Goal: Information Seeking & Learning: Learn about a topic

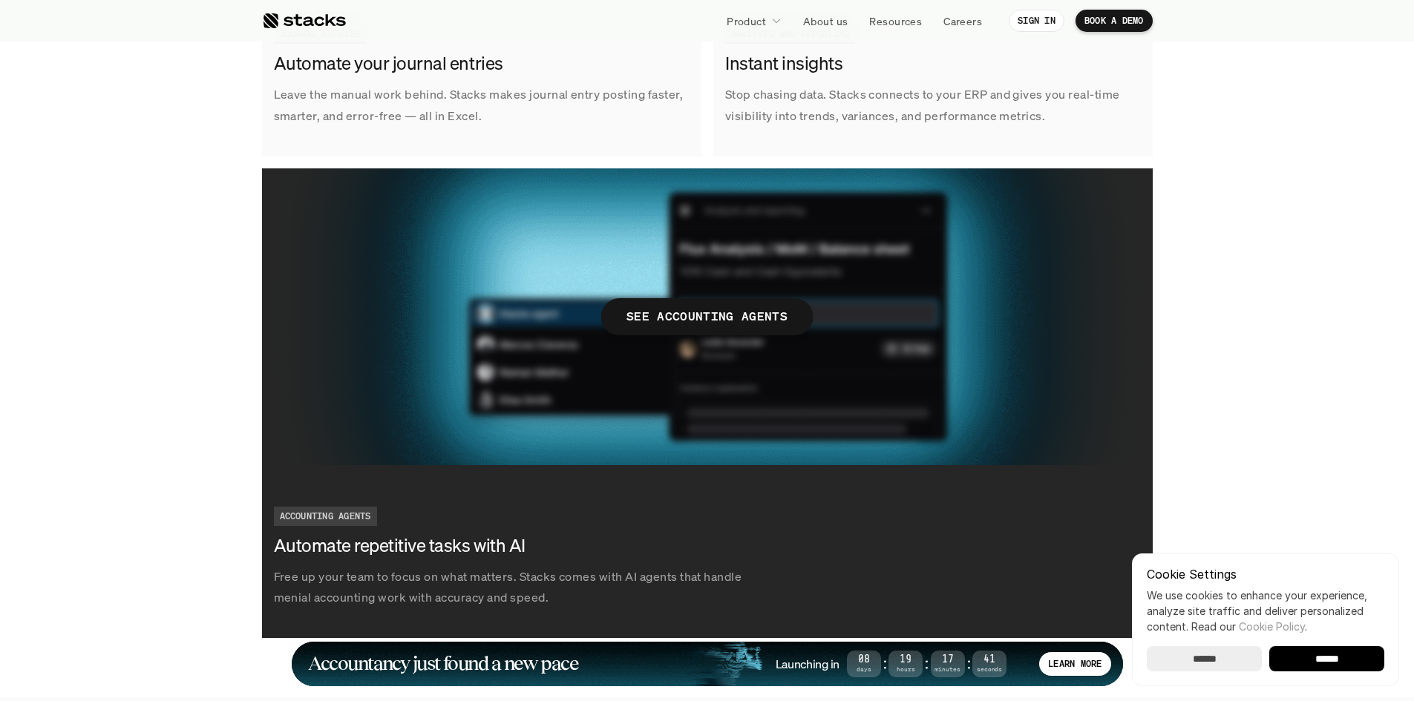
scroll to position [2598, 0]
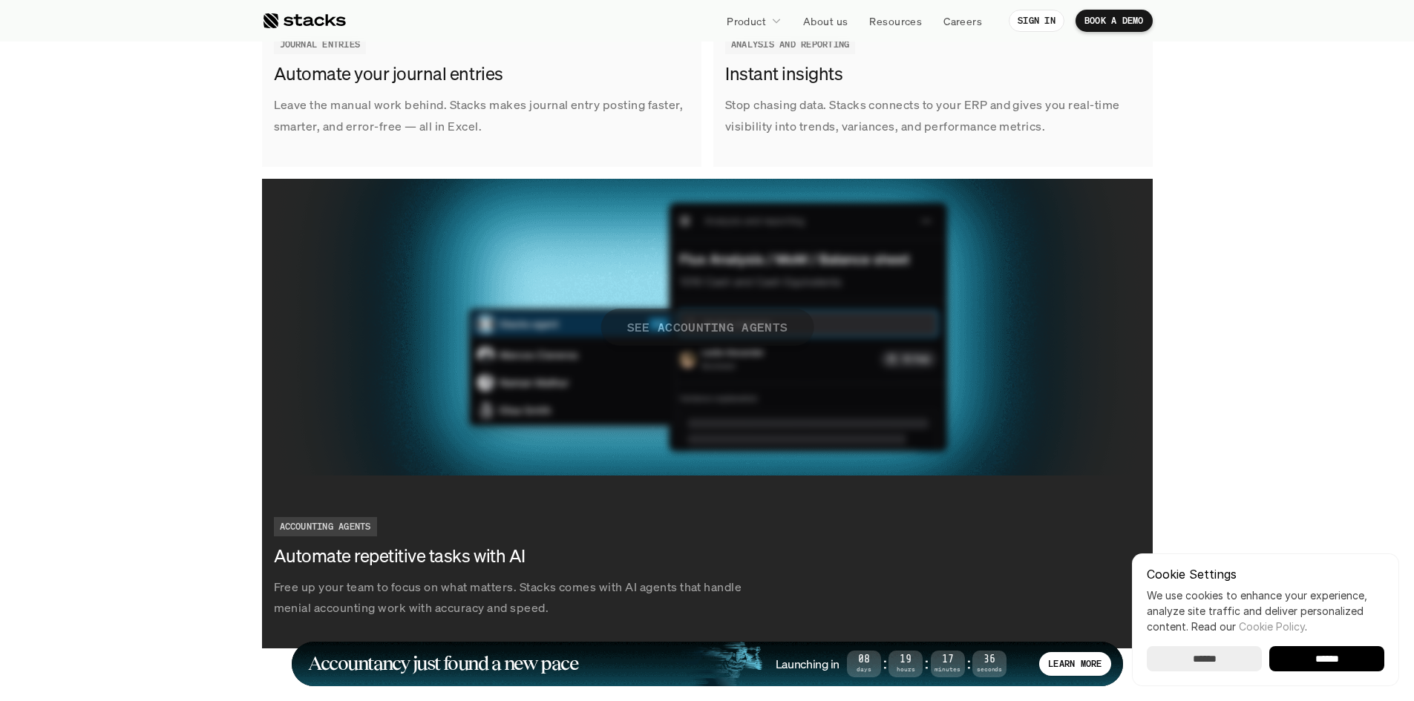
click at [736, 328] on p "SEE ACCOUNTING AGENTS" at bounding box center [707, 327] width 161 height 22
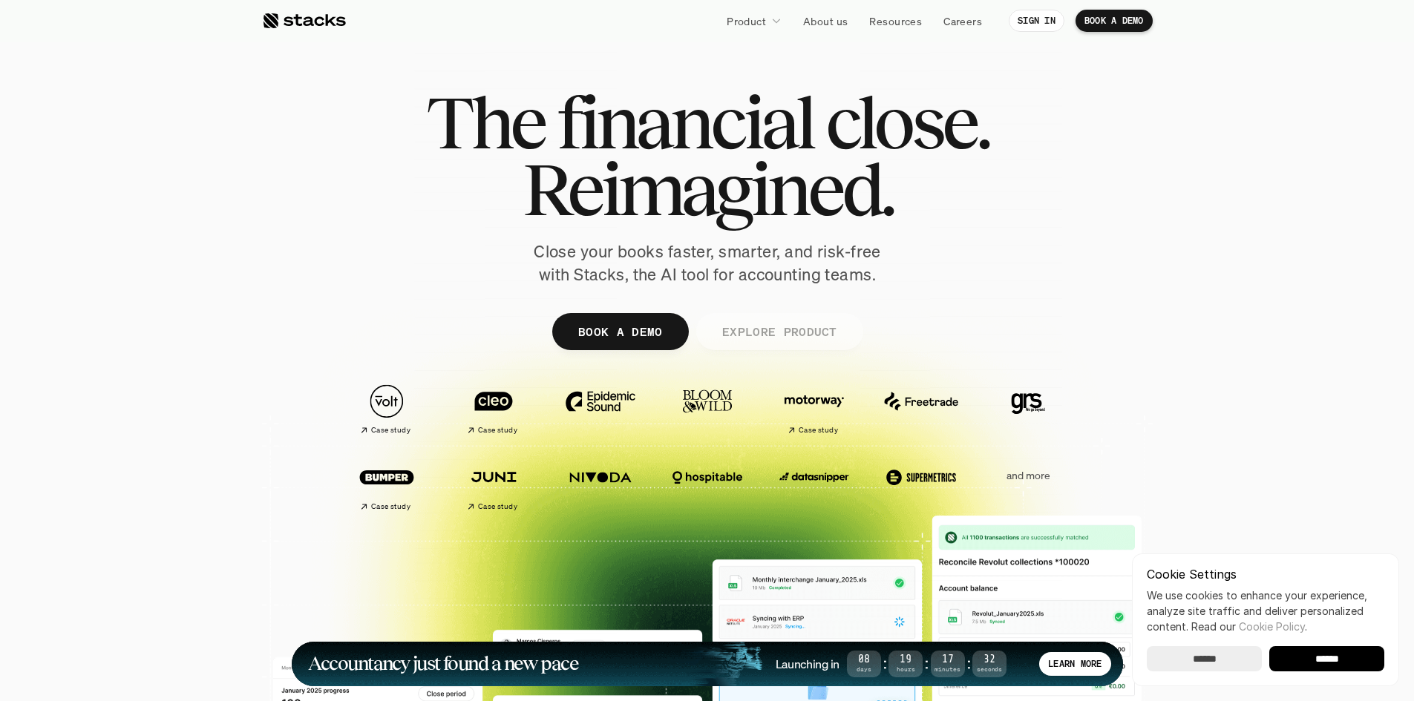
click at [734, 331] on p "EXPLORE PRODUCT" at bounding box center [779, 332] width 115 height 22
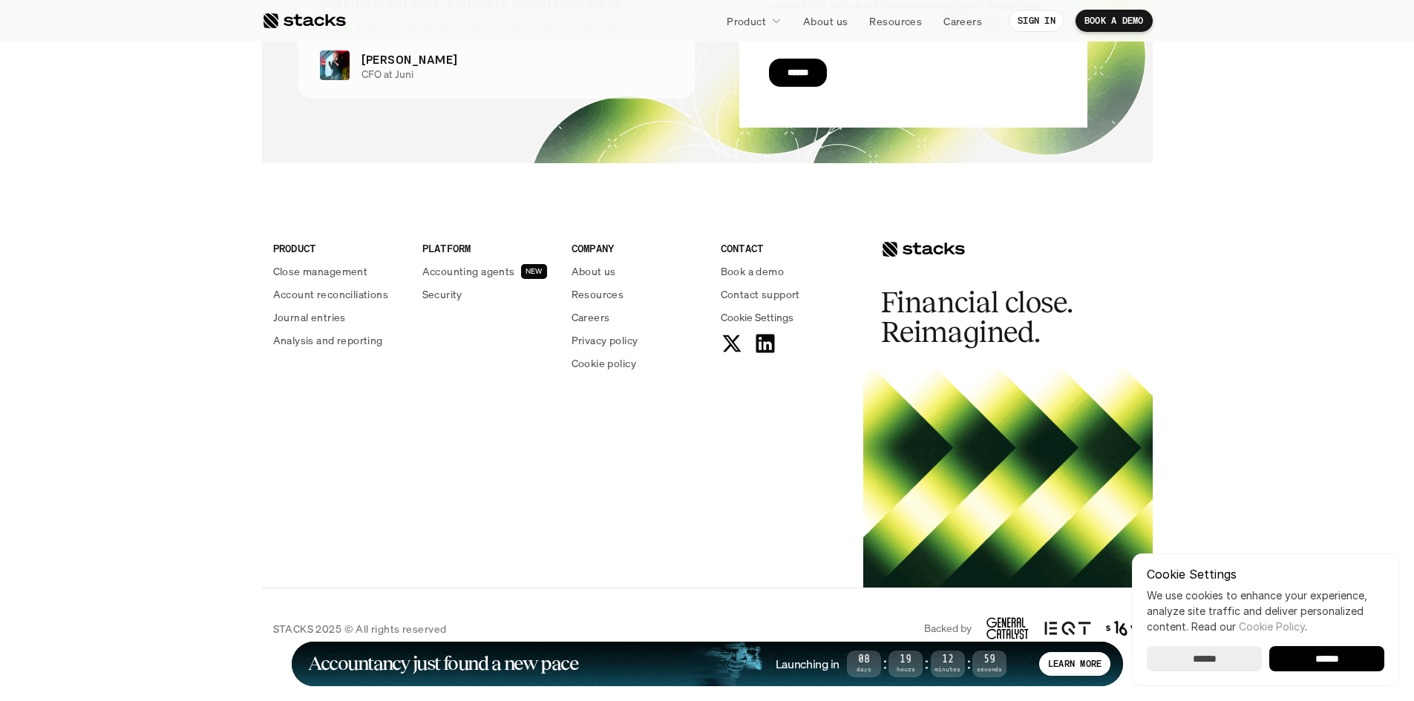
scroll to position [5383, 0]
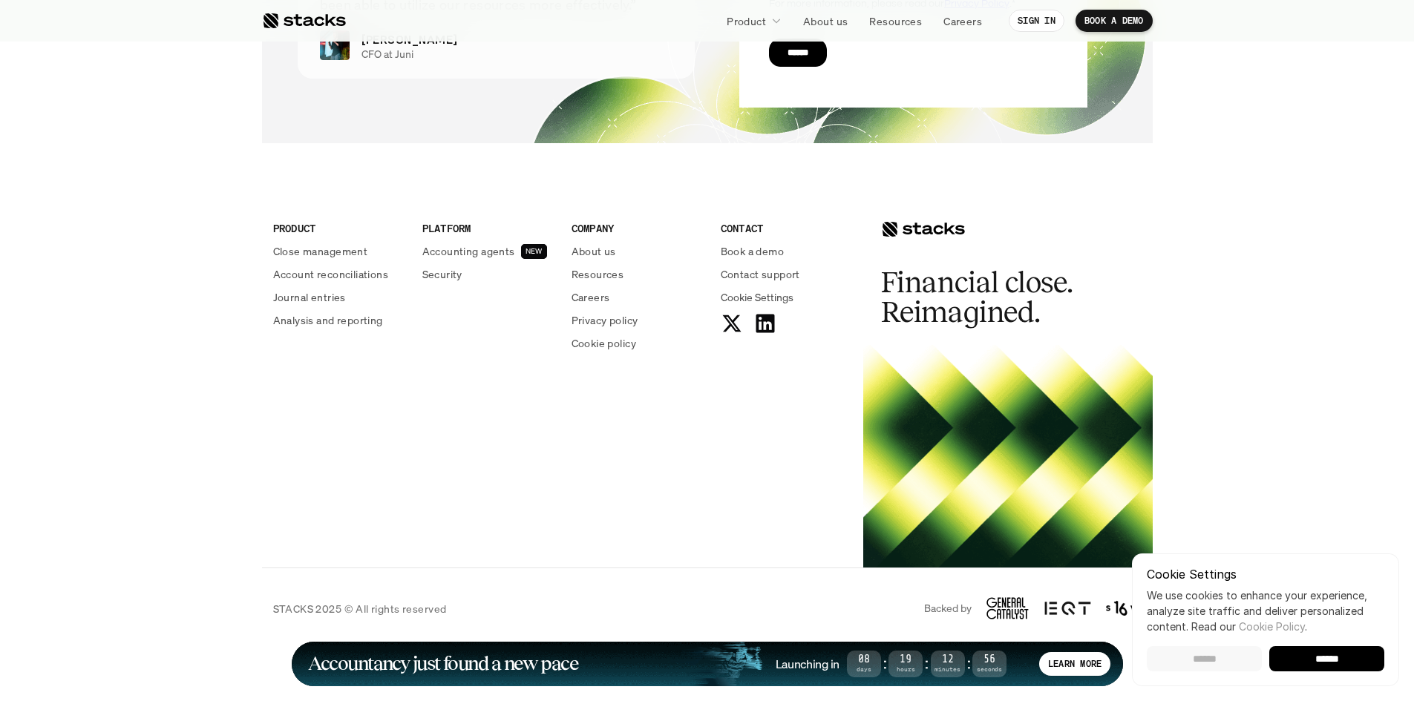
click at [1236, 661] on input "******" at bounding box center [1204, 659] width 115 height 25
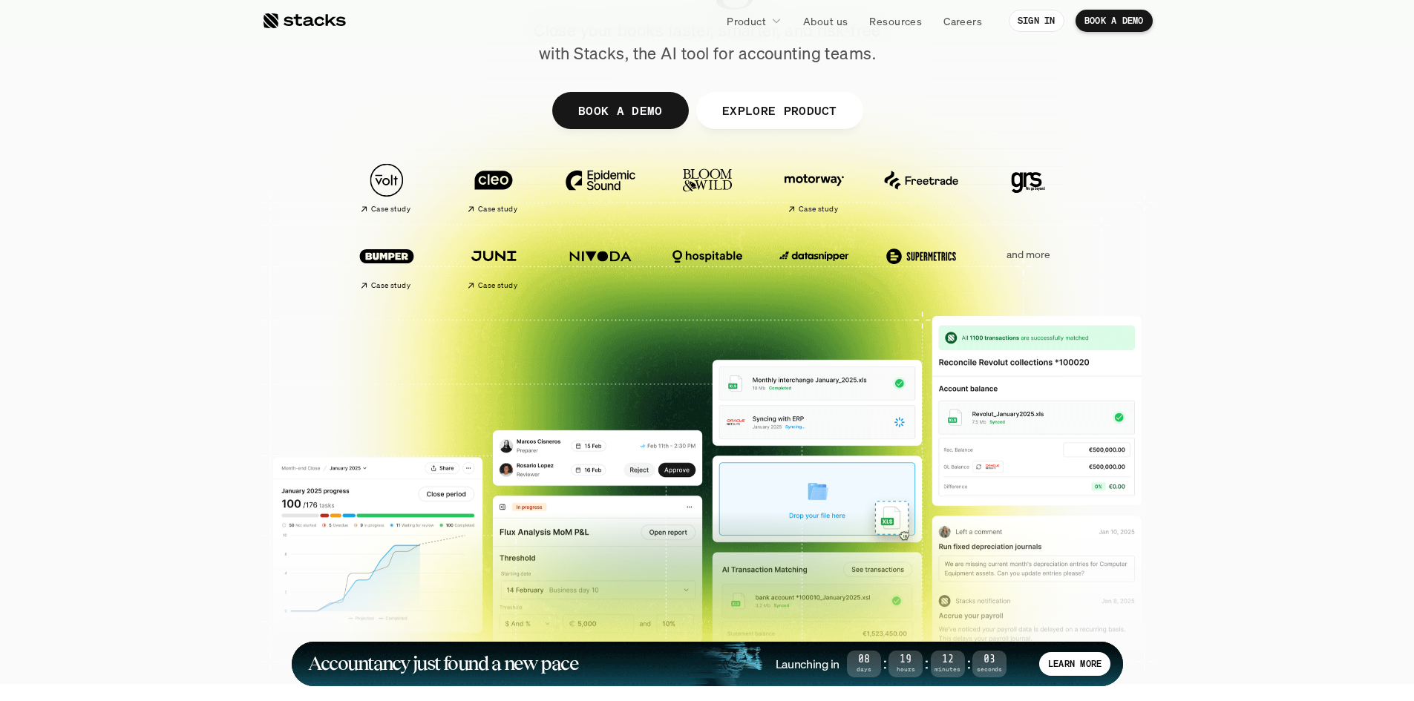
scroll to position [223, 0]
drag, startPoint x: 448, startPoint y: 346, endPoint x: 387, endPoint y: 346, distance: 61.6
click at [387, 346] on div at bounding box center [707, 141] width 891 height 668
drag, startPoint x: 469, startPoint y: 347, endPoint x: 906, endPoint y: 269, distance: 444.0
click at [588, 346] on div at bounding box center [707, 141] width 891 height 668
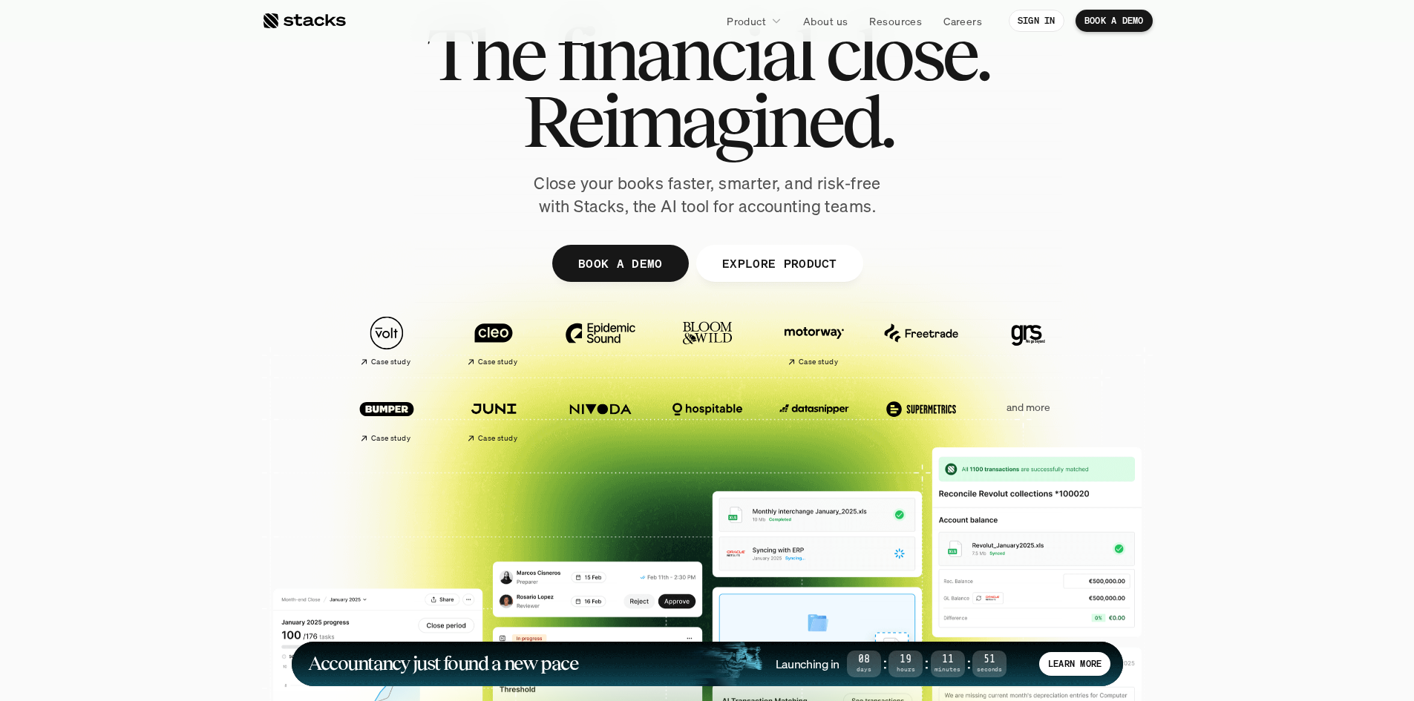
scroll to position [0, 0]
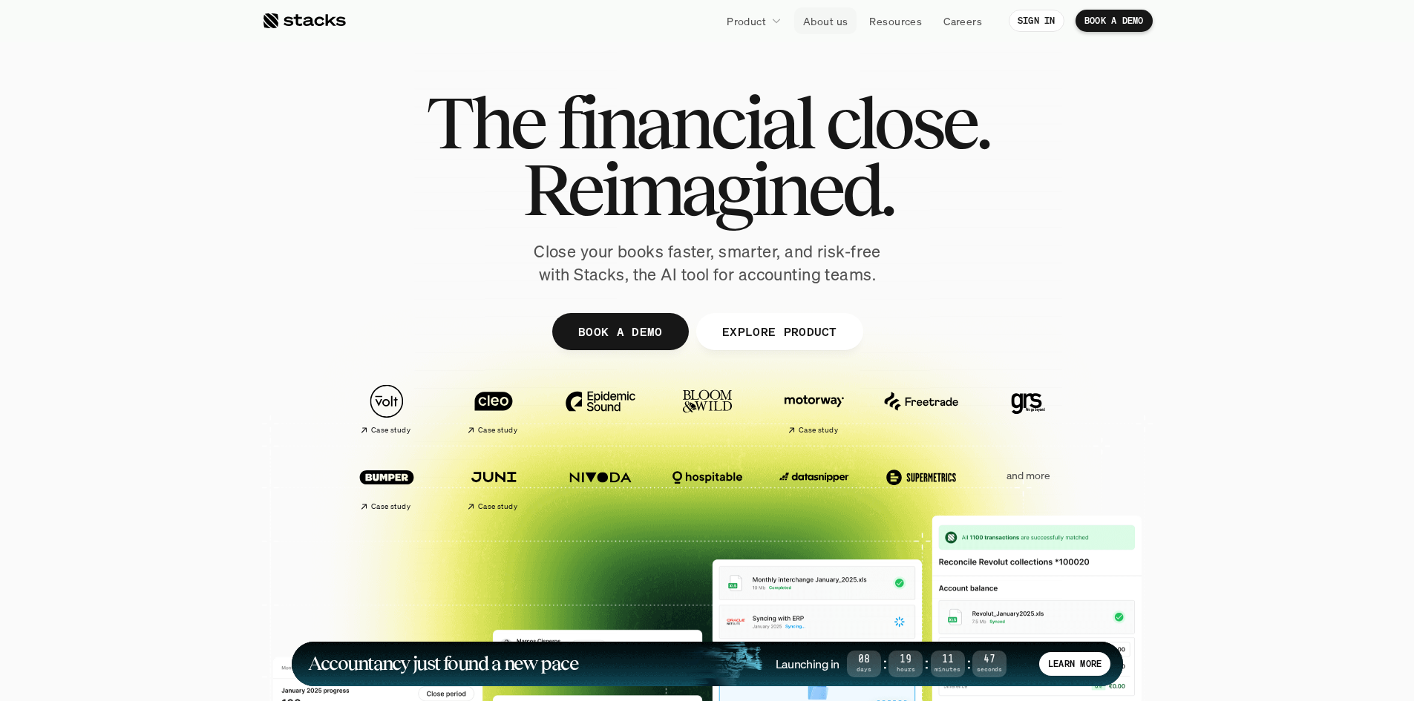
click at [819, 29] on link "About us" at bounding box center [825, 20] width 62 height 27
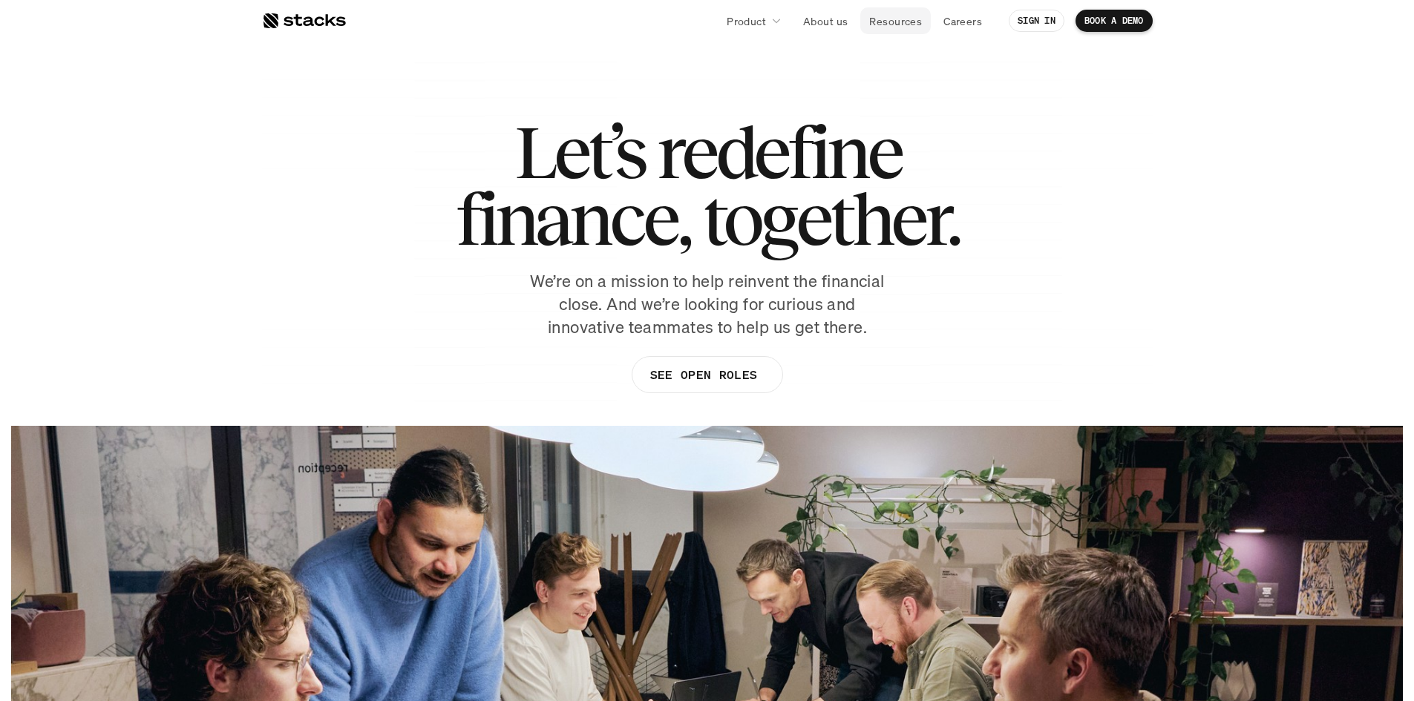
click at [892, 19] on p "Resources" at bounding box center [895, 21] width 53 height 16
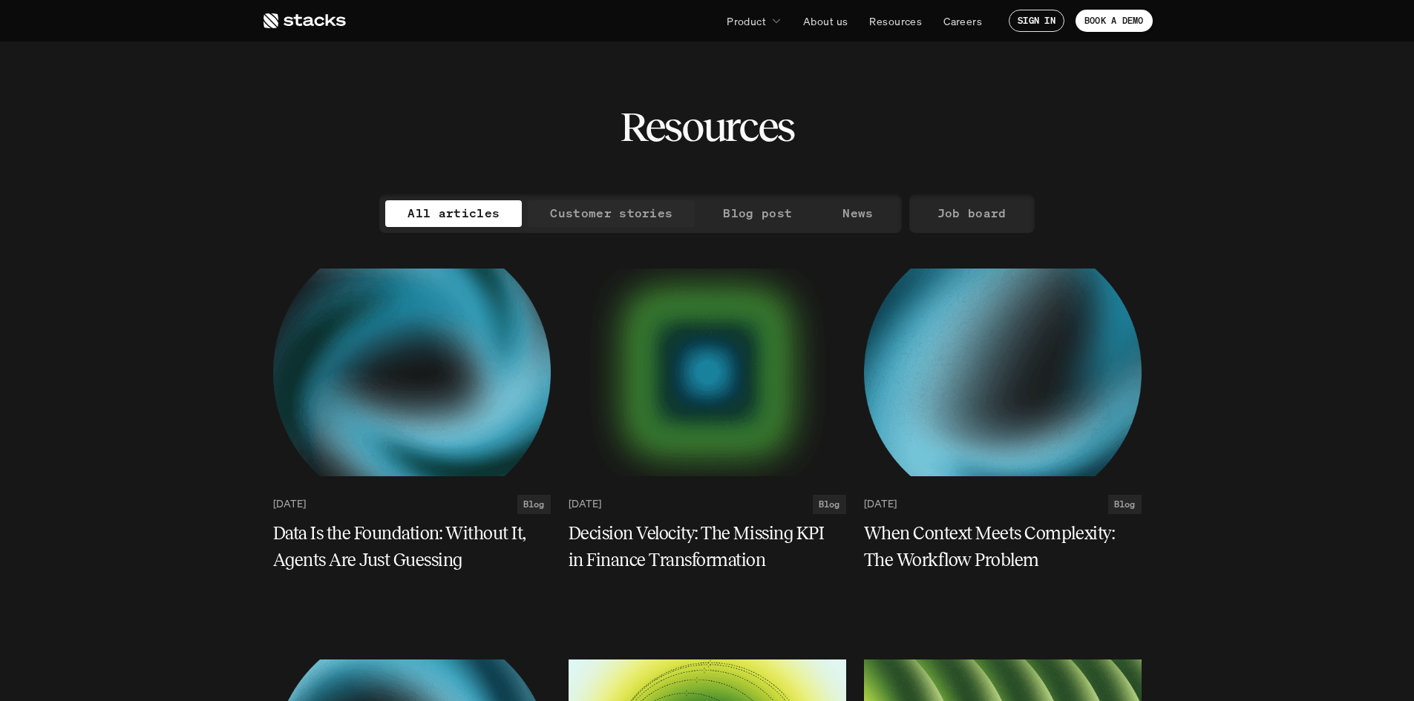
click at [645, 219] on p "Customer stories" at bounding box center [611, 214] width 122 height 22
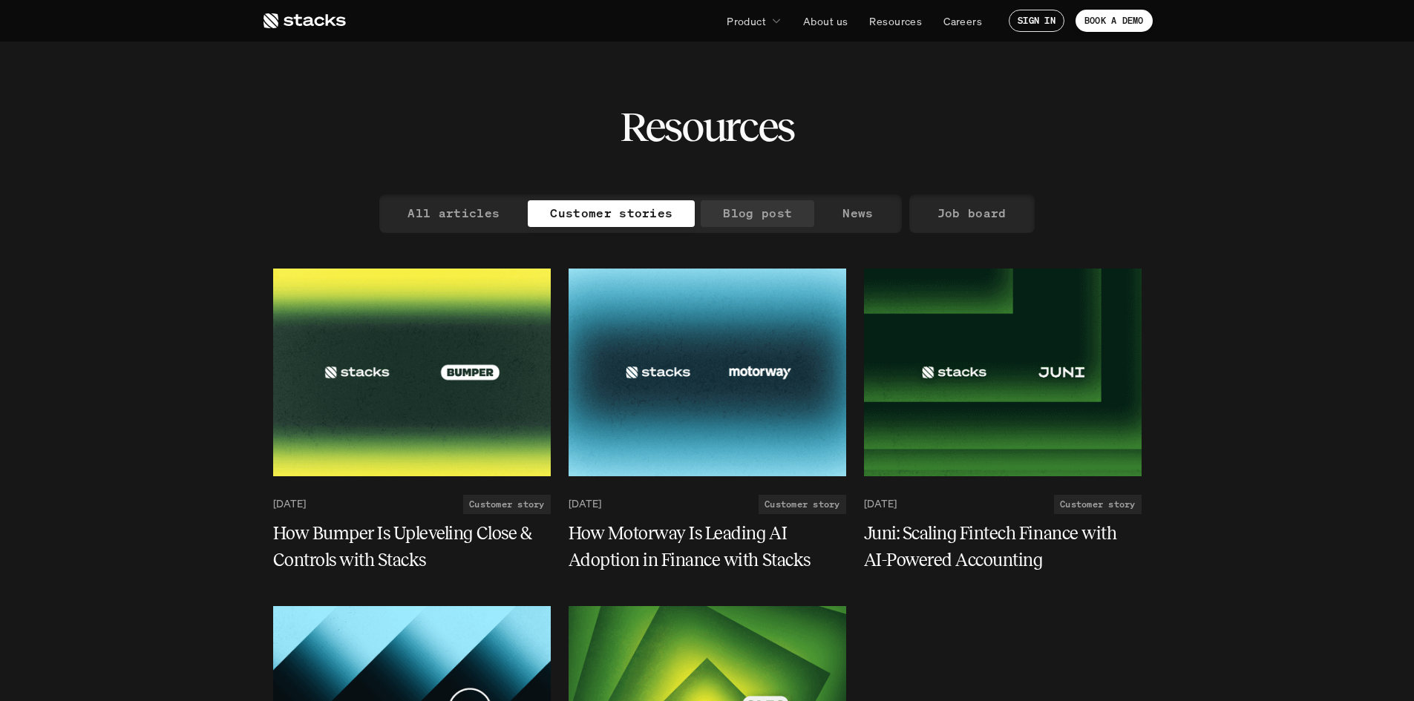
click at [763, 217] on p "Blog post" at bounding box center [757, 214] width 69 height 22
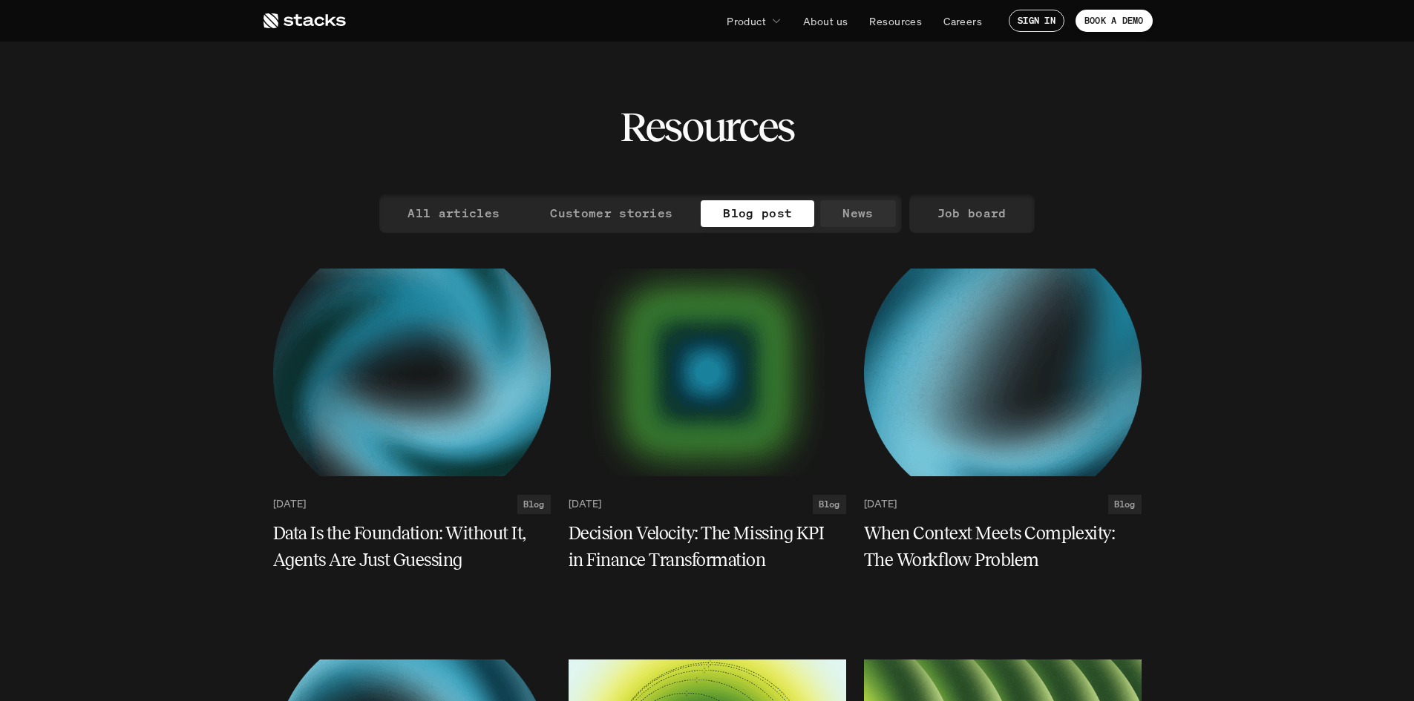
click at [853, 217] on p "News" at bounding box center [858, 214] width 30 height 22
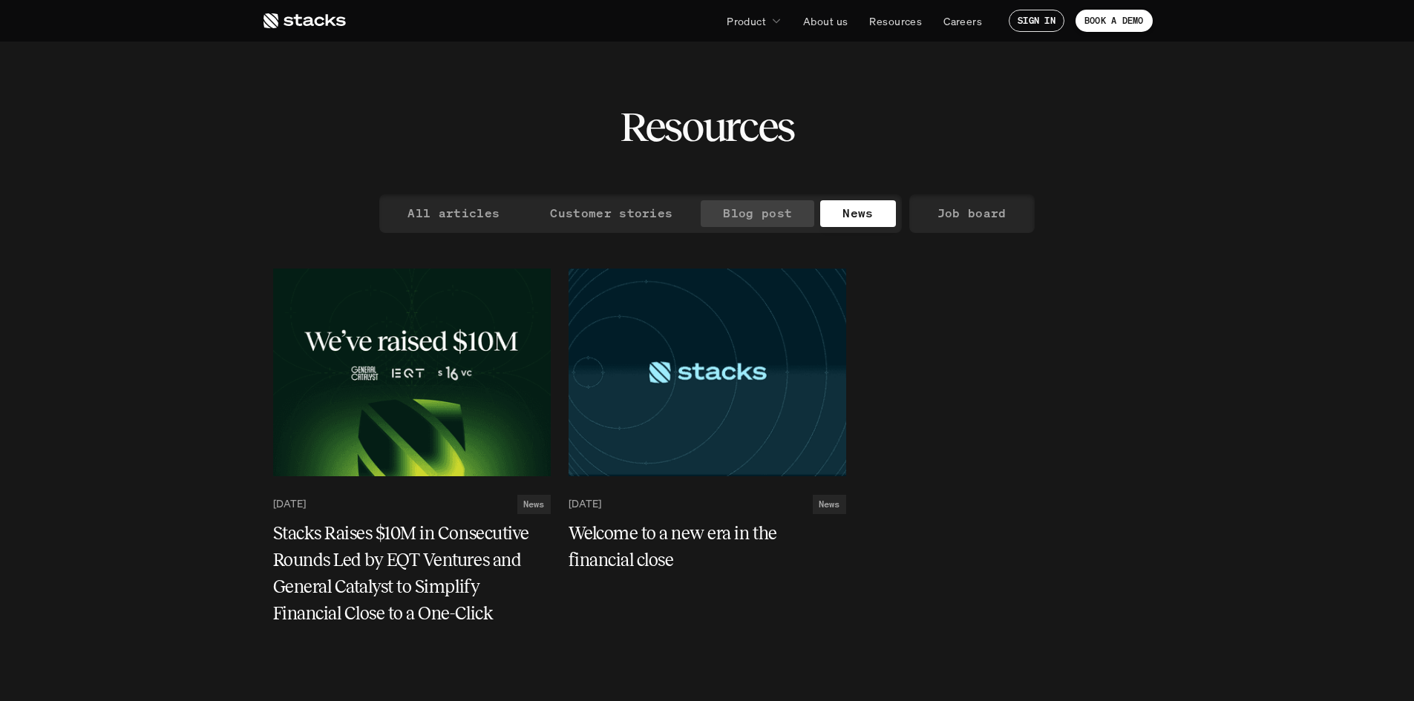
click at [738, 217] on p "Blog post" at bounding box center [757, 214] width 69 height 22
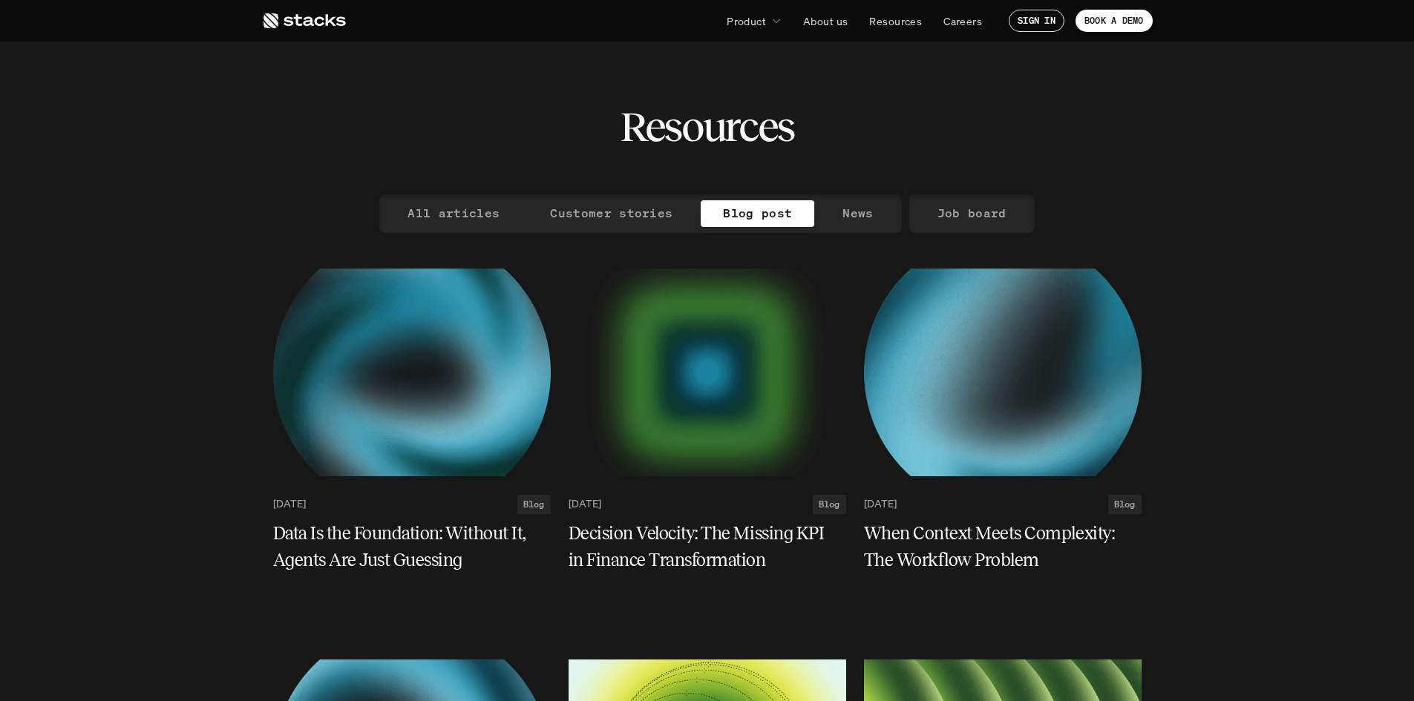
click at [653, 216] on p "Customer stories" at bounding box center [611, 214] width 122 height 22
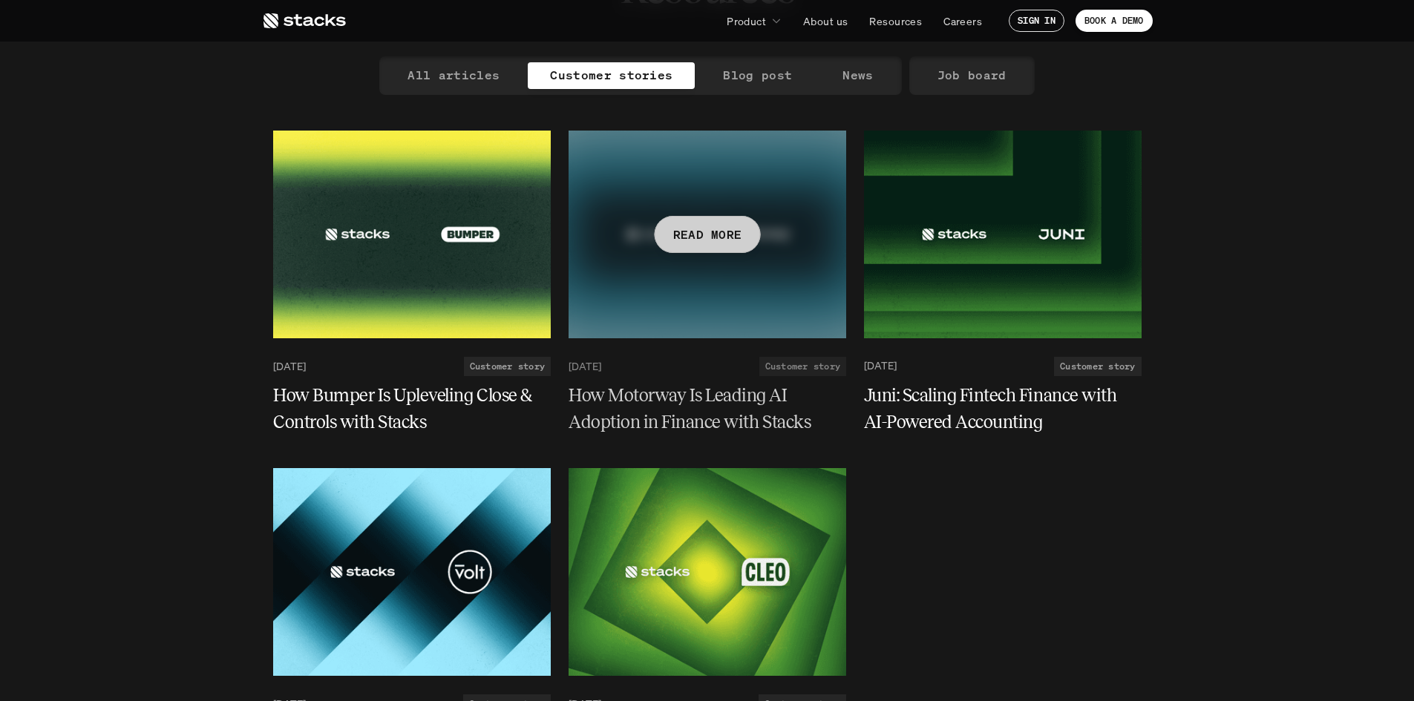
scroll to position [297, 0]
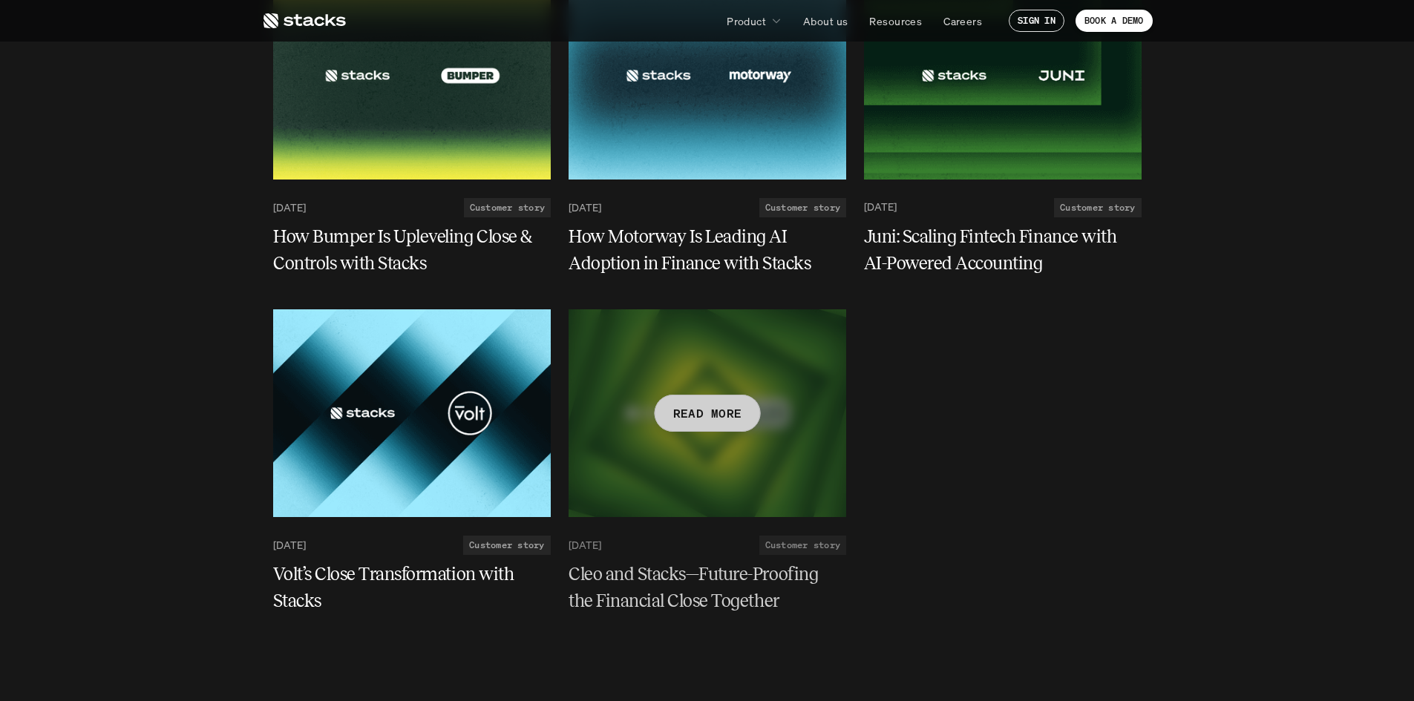
click at [802, 408] on div at bounding box center [708, 414] width 278 height 208
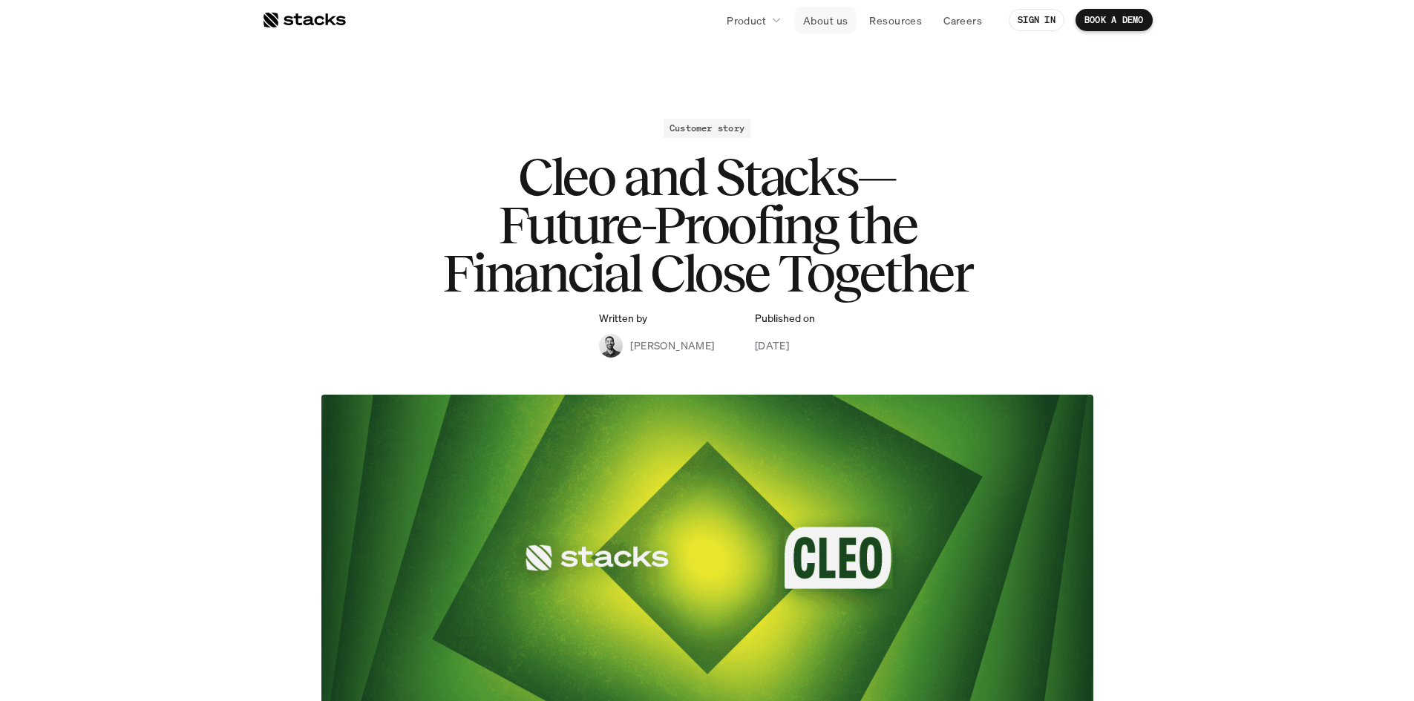
click at [758, 13] on p "Product" at bounding box center [746, 21] width 39 height 16
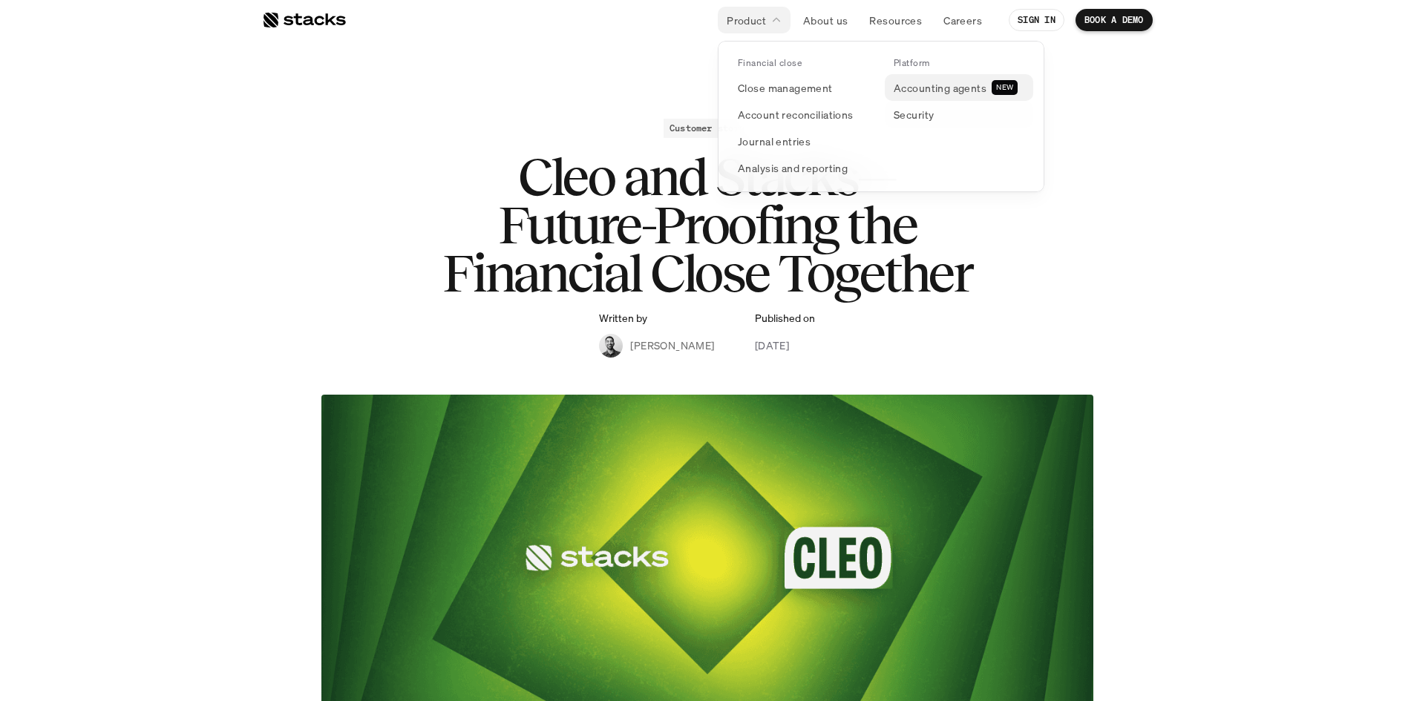
click at [938, 88] on p "Accounting agents" at bounding box center [940, 88] width 93 height 16
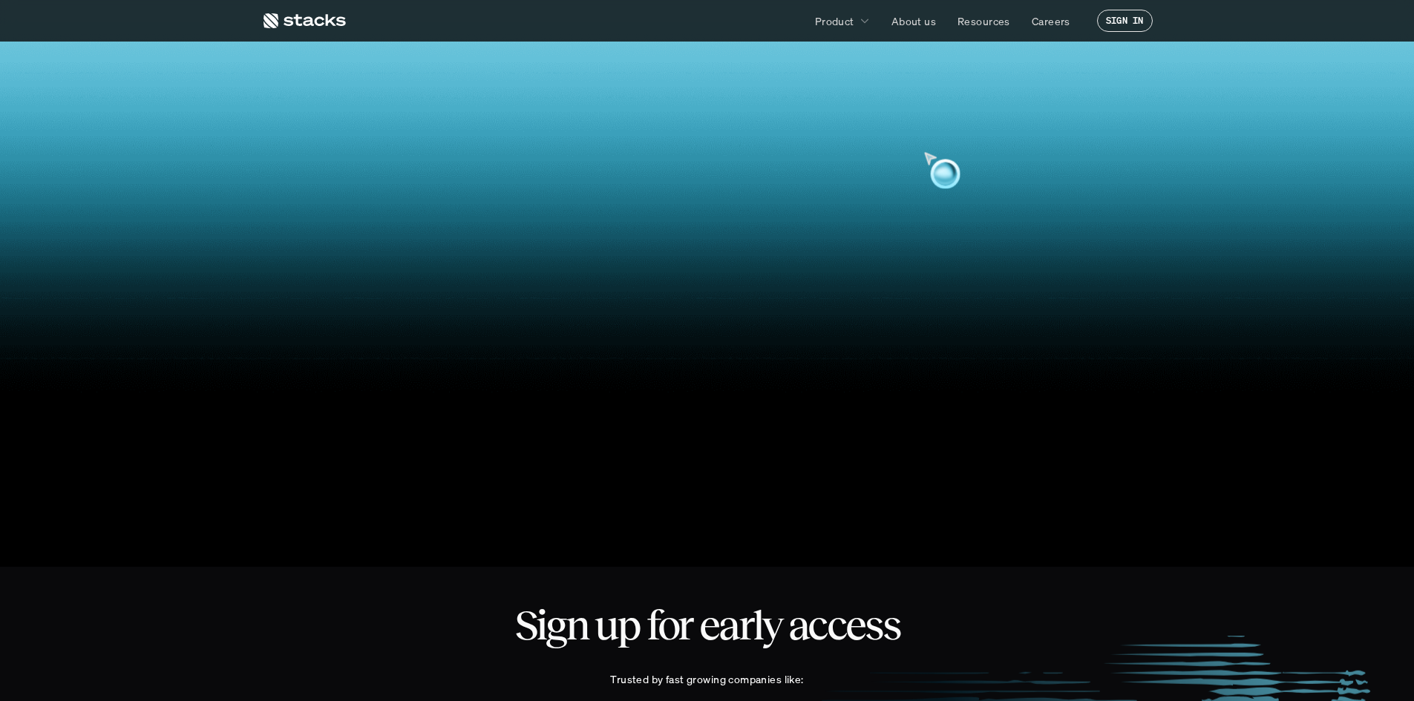
scroll to position [520, 0]
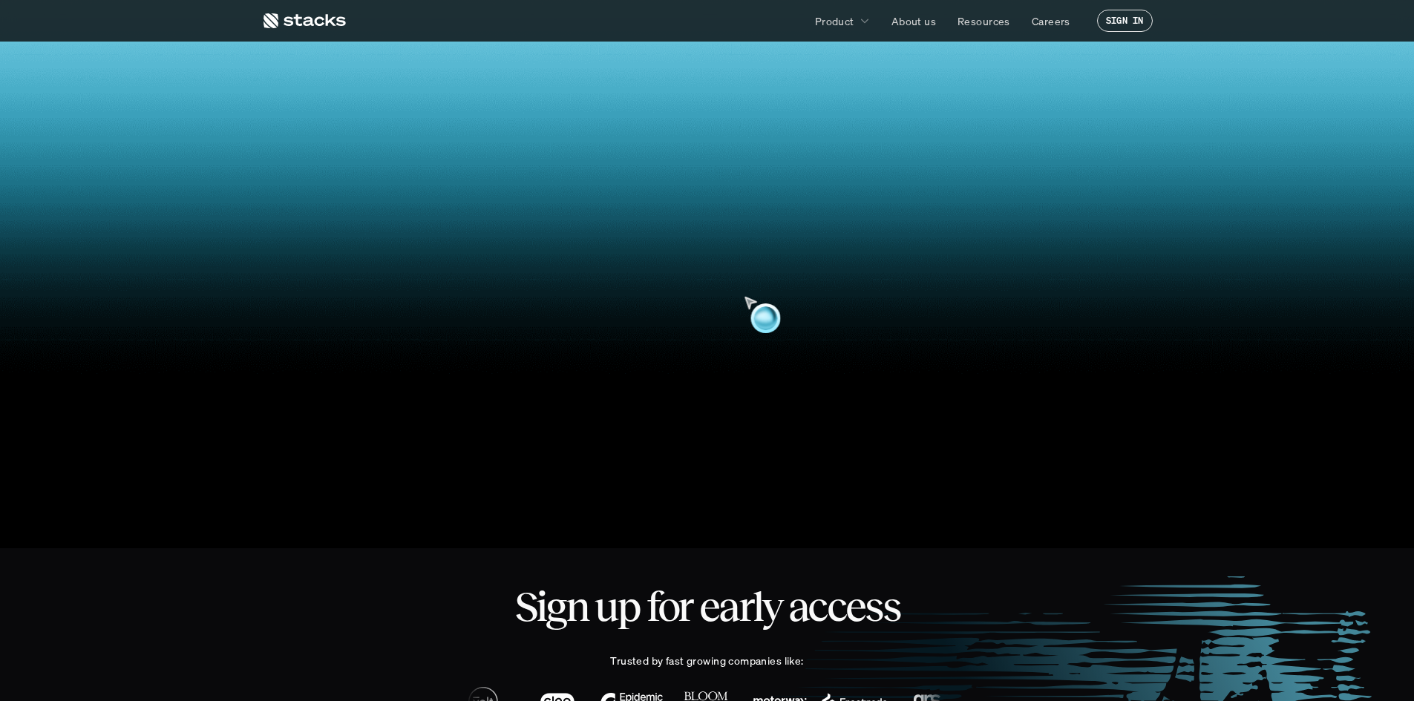
click at [434, 238] on video at bounding box center [707, 205] width 1390 height 592
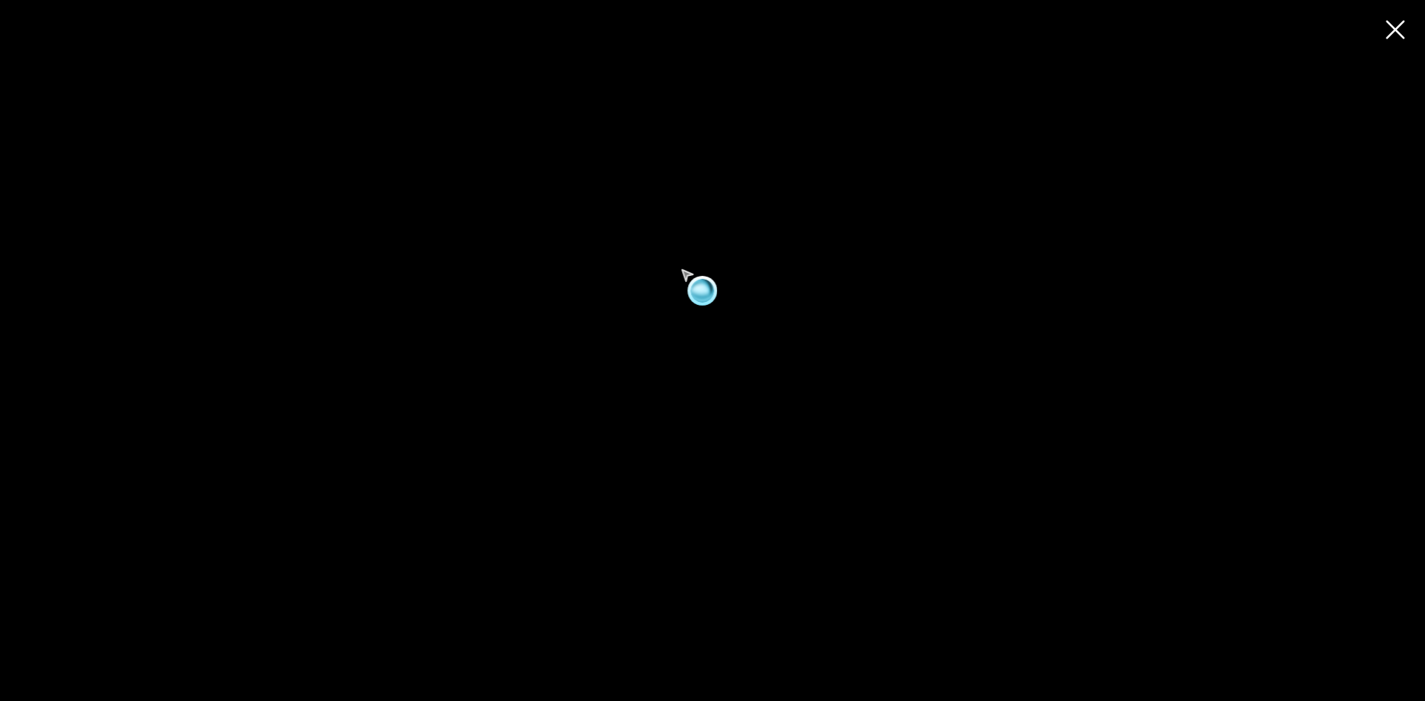
click at [739, 247] on video at bounding box center [712, 351] width 1425 height 607
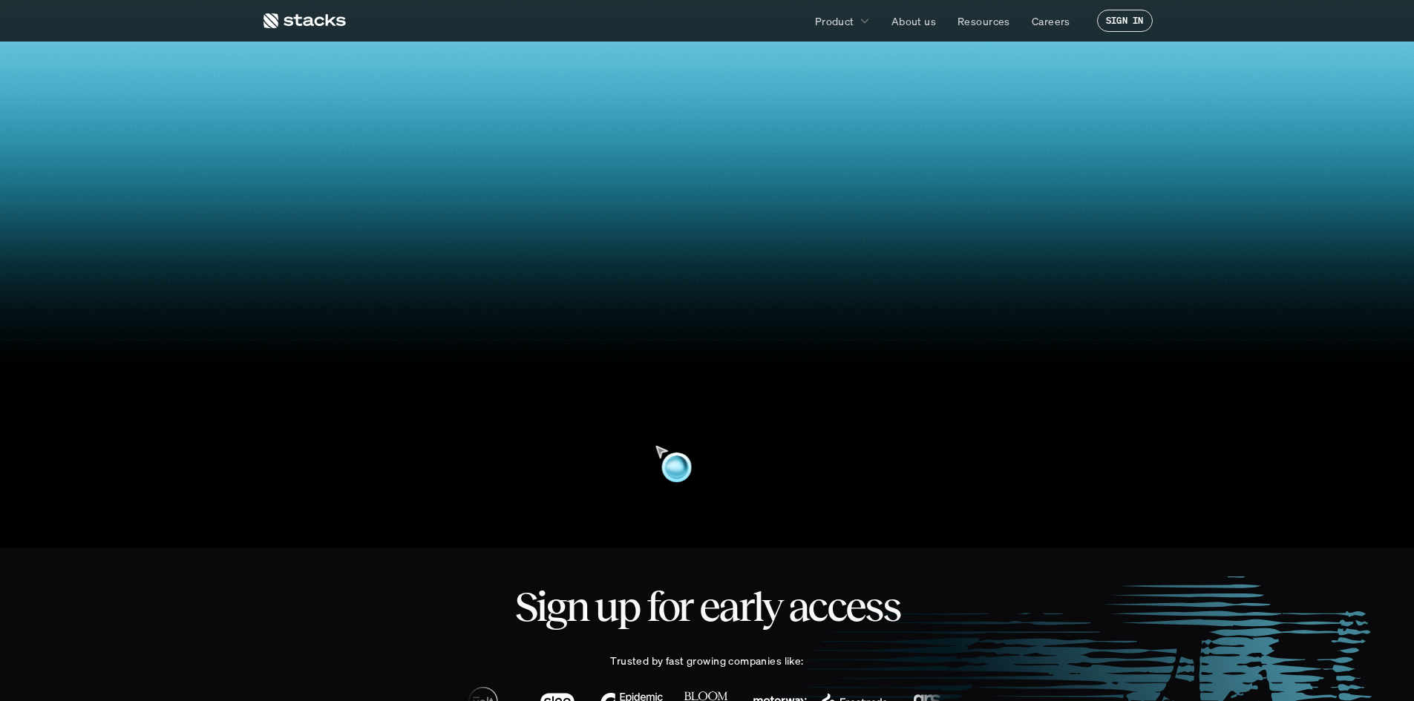
click at [716, 402] on video at bounding box center [707, 205] width 1390 height 592
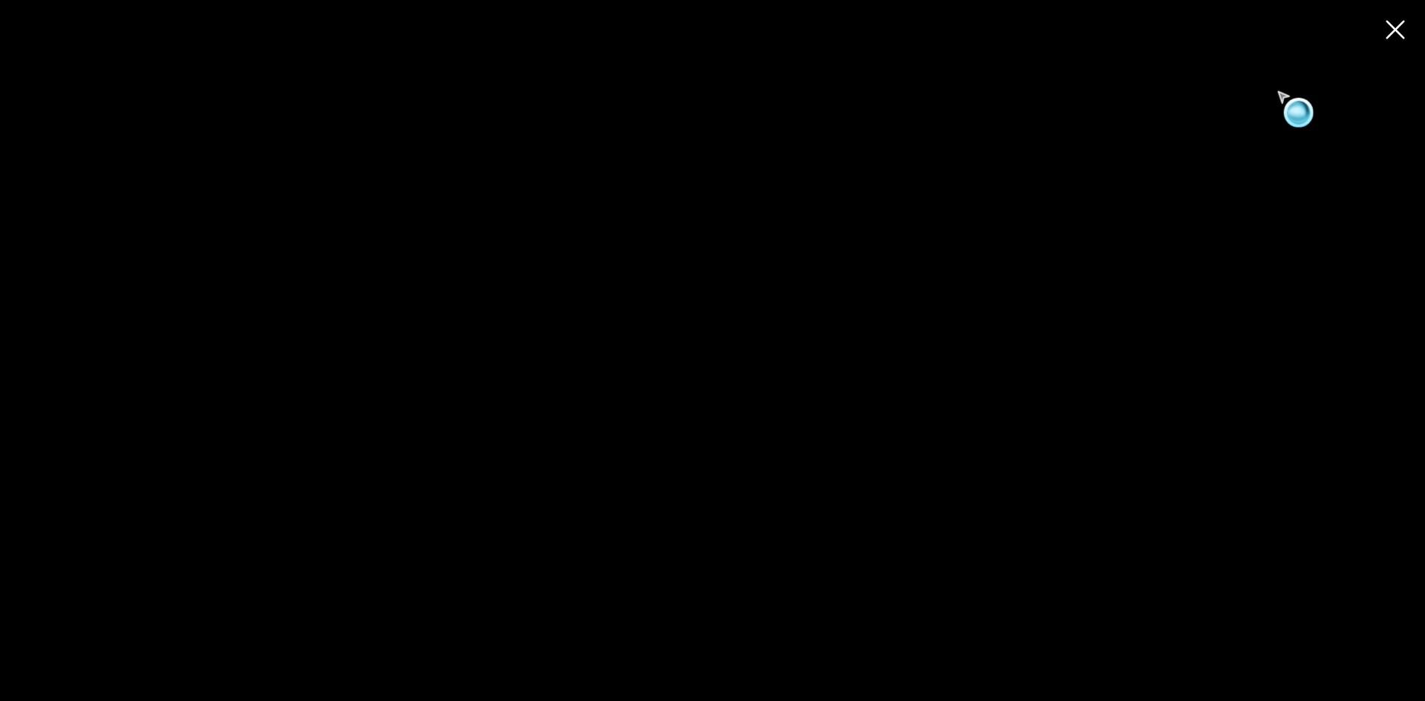
click at [1398, 28] on use at bounding box center [1395, 29] width 21 height 21
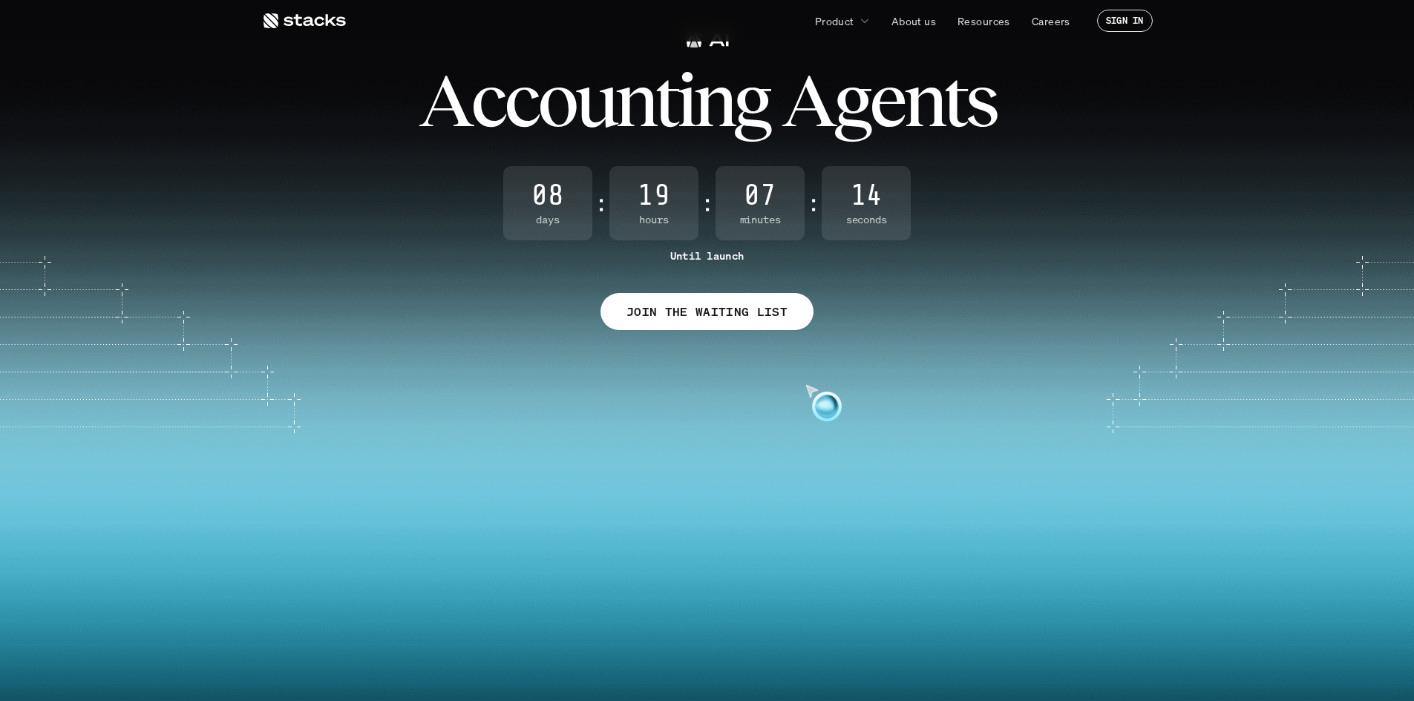
scroll to position [0, 0]
